Goal: Check status: Check status

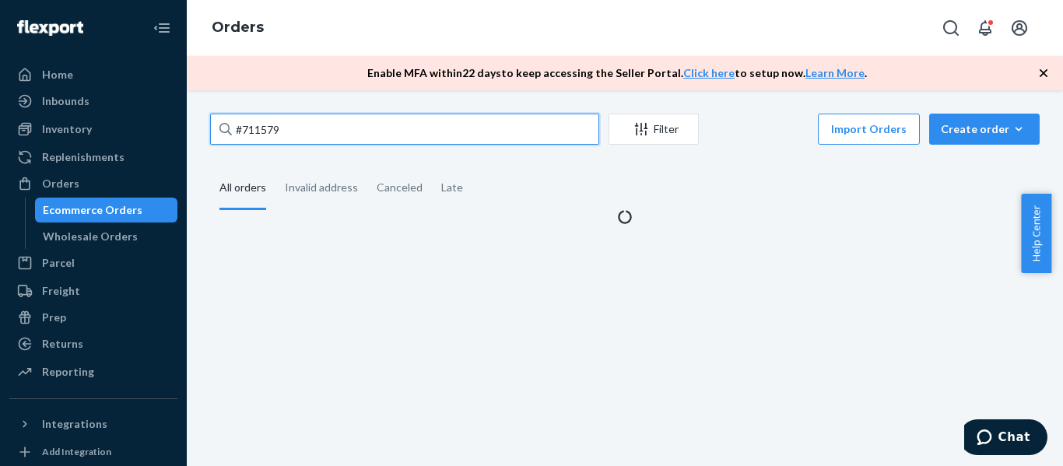
drag, startPoint x: 300, startPoint y: 136, endPoint x: 205, endPoint y: 134, distance: 95.0
click at [205, 134] on div "#711579 Filter Import Orders Create order Ecommerce order Removal order All ord…" at bounding box center [625, 169] width 853 height 111
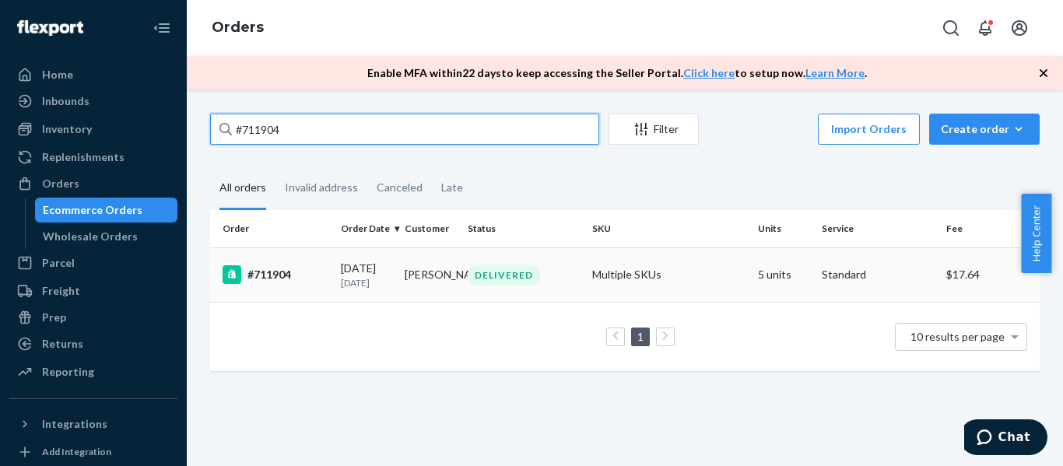
type input "#711904"
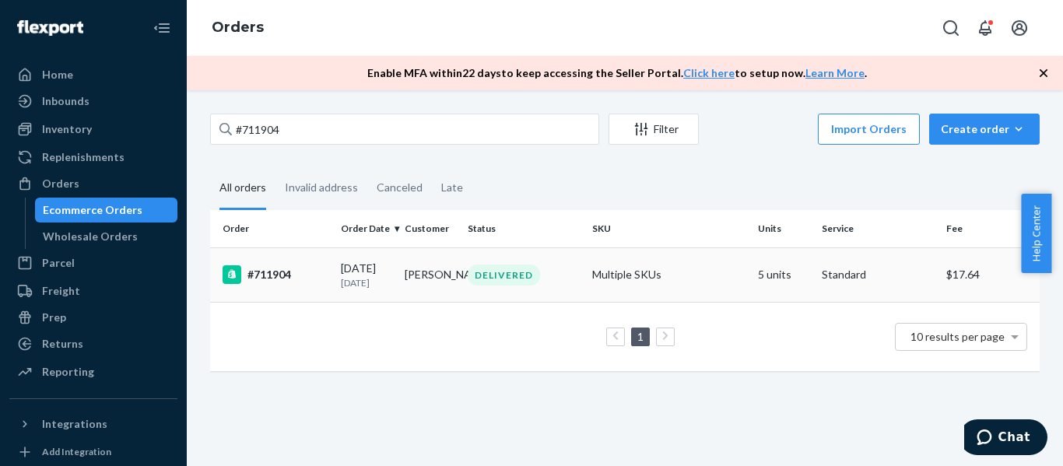
click at [254, 280] on div "#711904" at bounding box center [276, 274] width 106 height 19
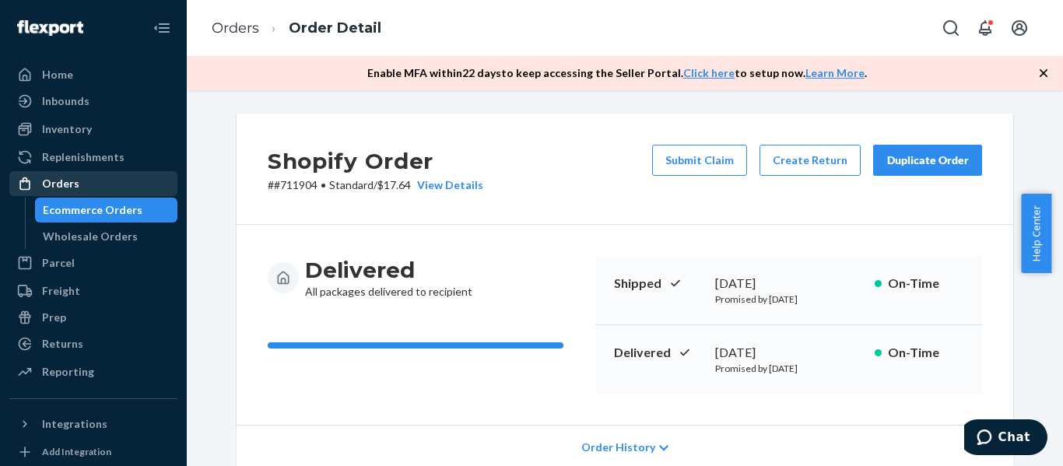
click at [47, 186] on div "Orders" at bounding box center [60, 184] width 37 height 16
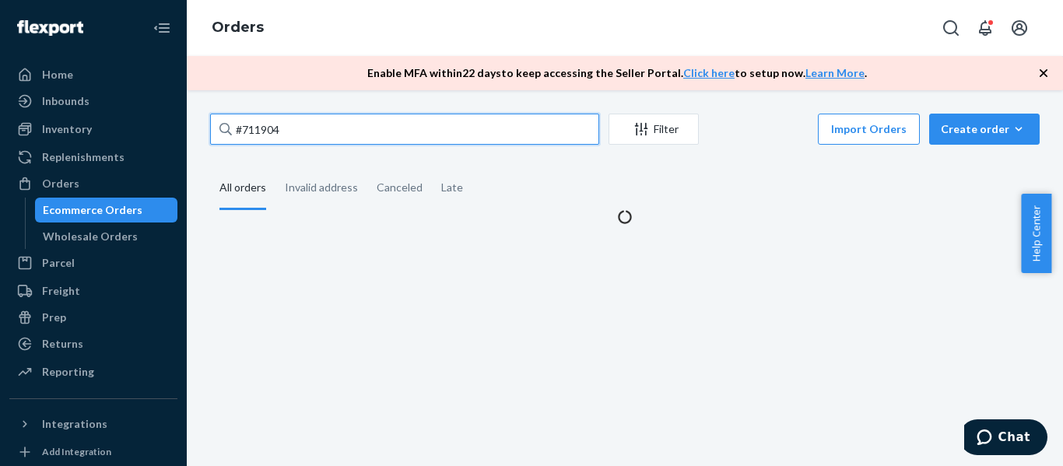
click at [300, 131] on input "#711904" at bounding box center [404, 129] width 389 height 31
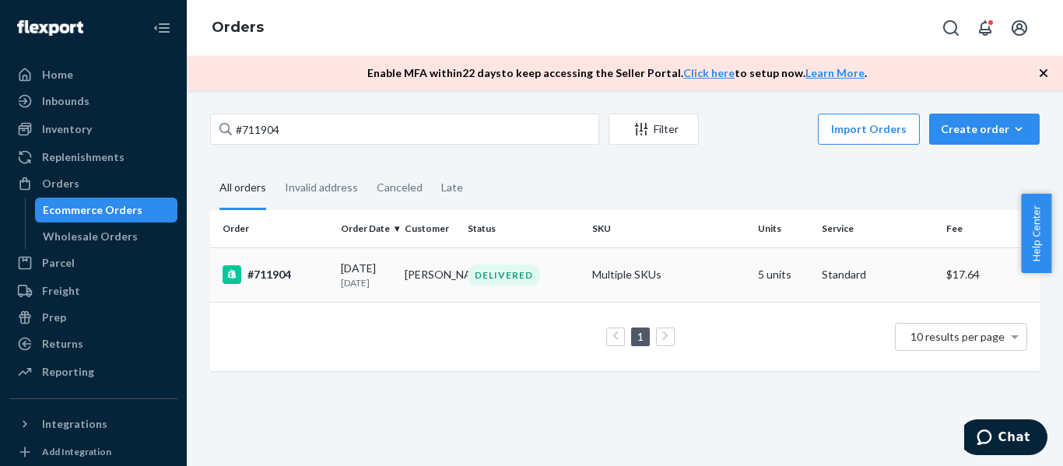
click at [276, 275] on div "#711904" at bounding box center [276, 274] width 106 height 19
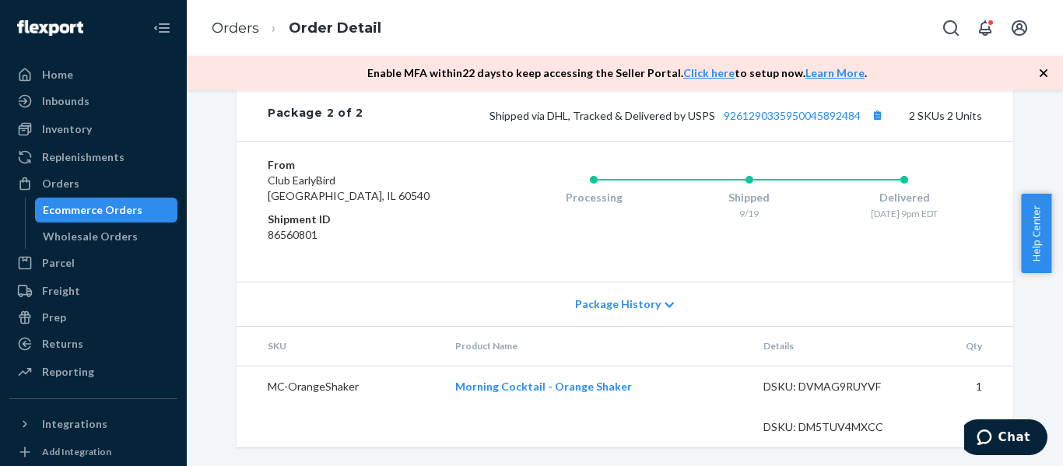
scroll to position [1025, 0]
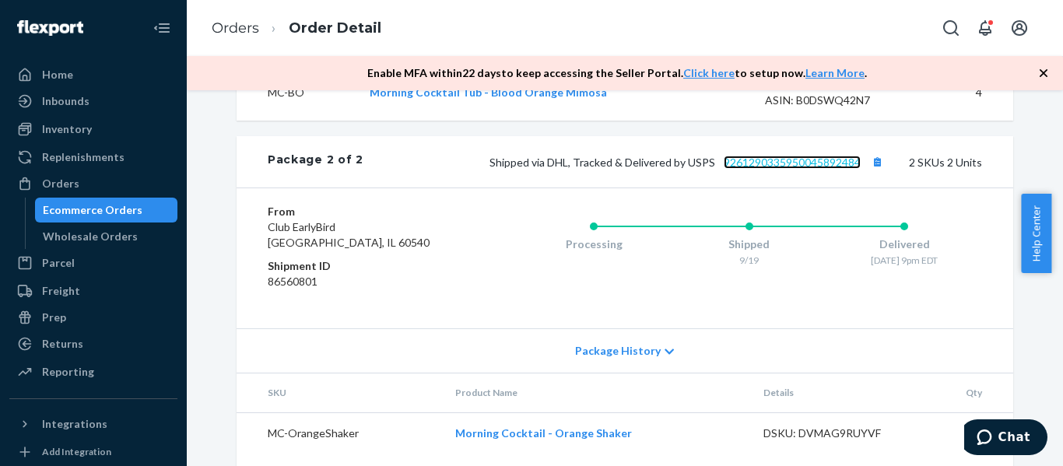
click at [768, 169] on link "9261290335950045892484" at bounding box center [792, 162] width 137 height 13
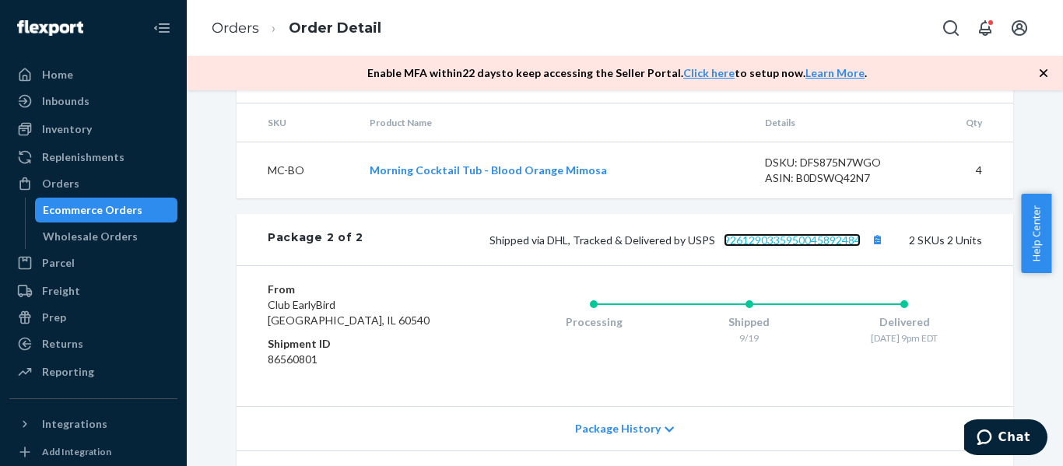
scroll to position [1102, 0]
